Goal: Navigation & Orientation: Find specific page/section

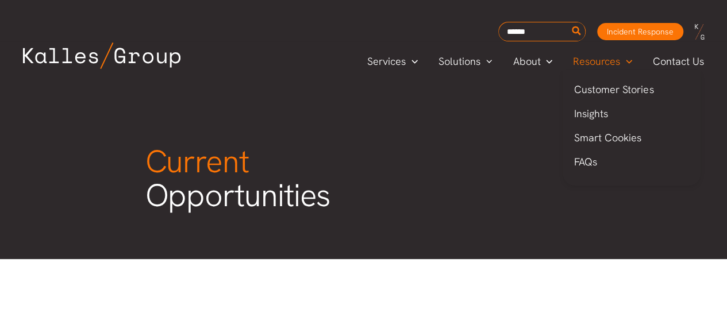
click at [590, 63] on span "Resources" at bounding box center [596, 61] width 47 height 17
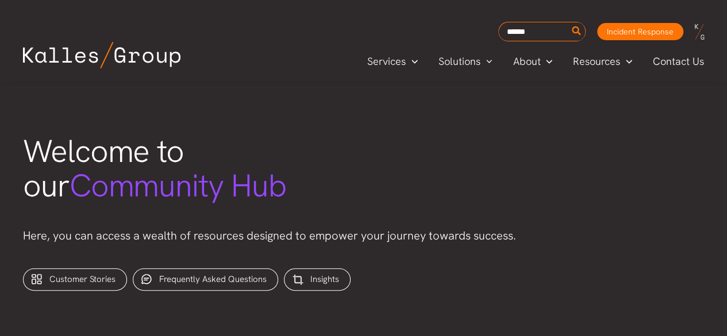
scroll to position [238, 0]
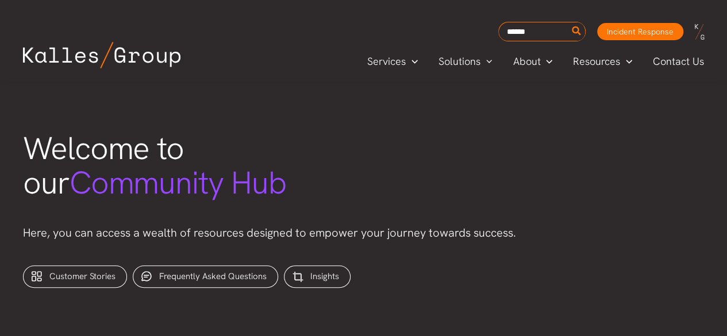
drag, startPoint x: 729, startPoint y: 20, endPoint x: 727, endPoint y: 49, distance: 29.4
click at [678, 63] on span "Contact Us" at bounding box center [678, 61] width 51 height 17
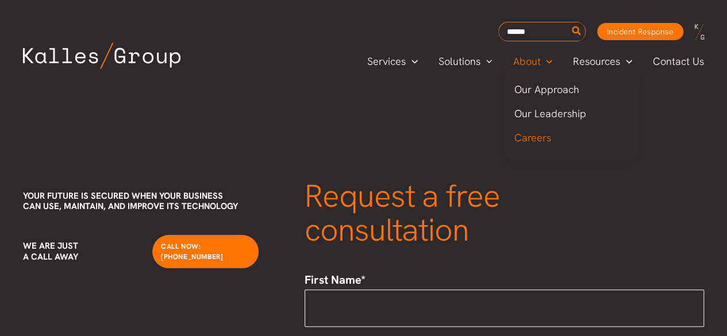
click at [530, 135] on span "Careers" at bounding box center [532, 137] width 37 height 13
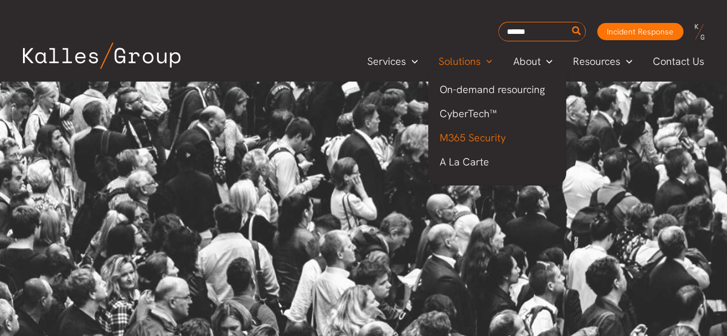
click at [460, 137] on span "M365 Security" at bounding box center [473, 137] width 66 height 13
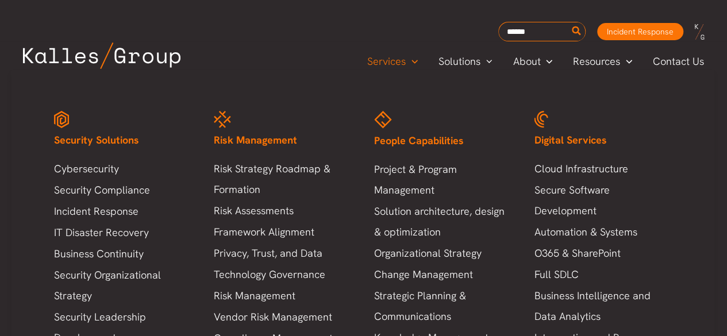
click at [405, 56] on span "Services" at bounding box center [386, 61] width 39 height 17
drag, startPoint x: 405, startPoint y: 56, endPoint x: 399, endPoint y: 60, distance: 7.0
click at [399, 60] on span "Services" at bounding box center [386, 61] width 39 height 17
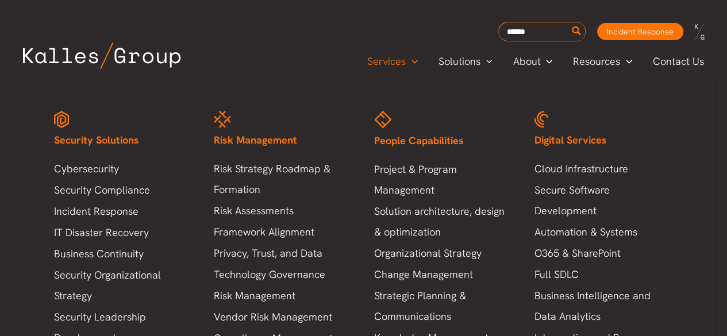
click at [399, 60] on span "Services" at bounding box center [386, 61] width 39 height 17
